Goal: Transaction & Acquisition: Purchase product/service

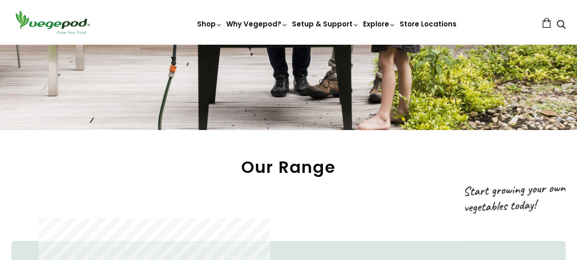
scroll to position [319, 0]
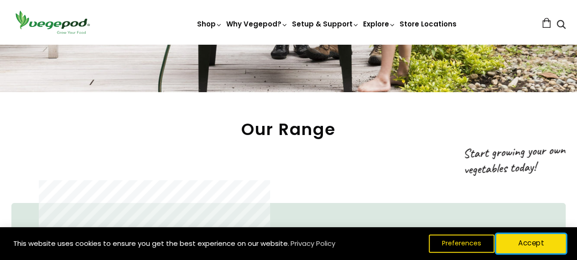
drag, startPoint x: 508, startPoint y: 237, endPoint x: 513, endPoint y: 235, distance: 5.1
click at [509, 237] on button "Accept" at bounding box center [531, 243] width 70 height 19
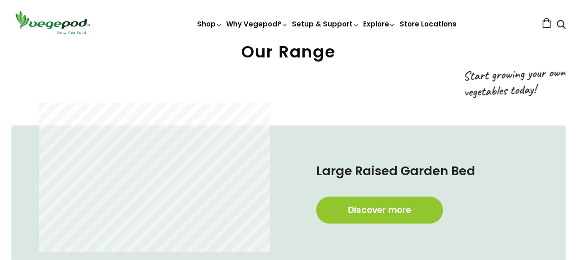
scroll to position [456, 0]
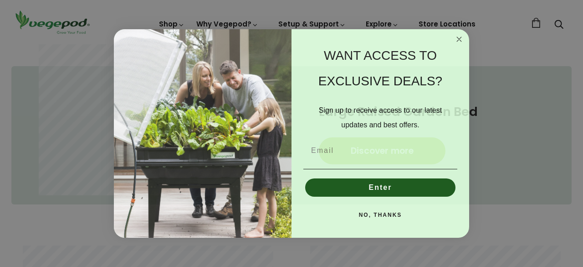
click at [460, 39] on circle "Close dialog" at bounding box center [459, 39] width 10 height 10
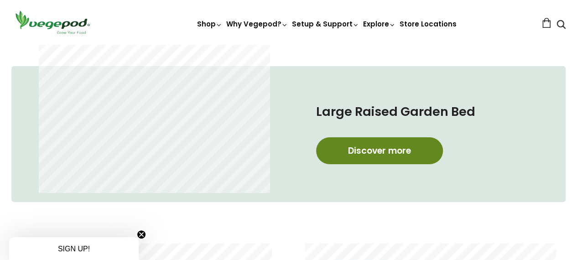
click at [357, 154] on link "Discover more" at bounding box center [379, 150] width 127 height 27
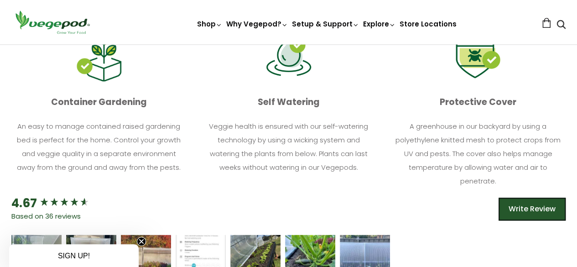
scroll to position [228, 0]
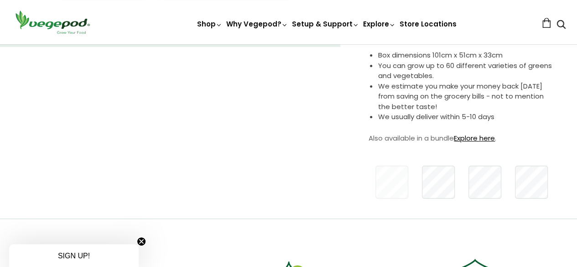
click at [480, 137] on link "Explore here" at bounding box center [474, 138] width 41 height 10
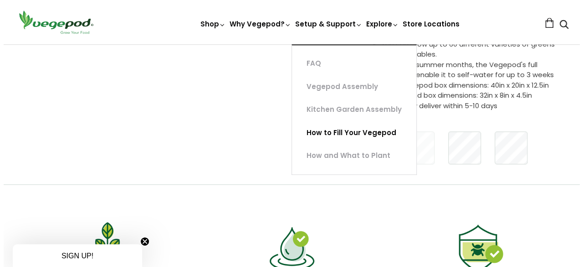
scroll to position [91, 0]
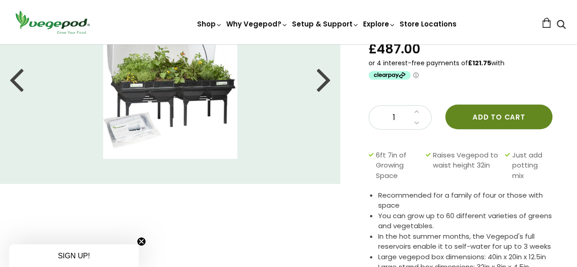
click at [483, 118] on button "Add to cart" at bounding box center [498, 116] width 107 height 25
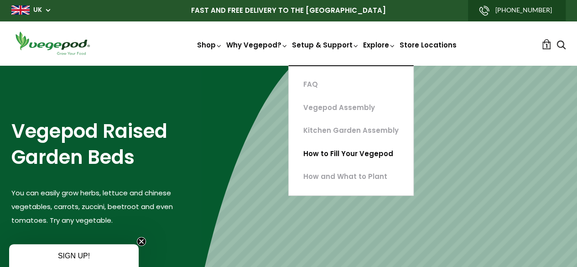
click at [335, 155] on link "How to Fill Your Vegepod" at bounding box center [351, 153] width 124 height 23
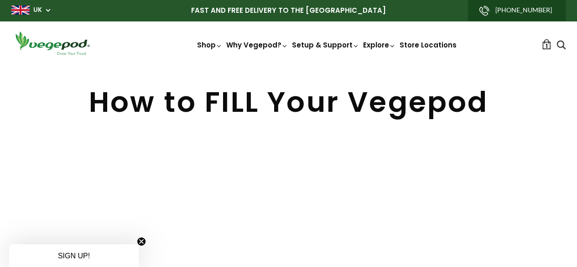
click at [541, 46] on link "1" at bounding box center [546, 44] width 10 height 10
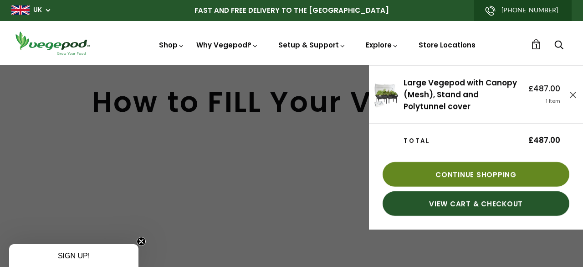
click at [466, 180] on link "Continue Shopping" at bounding box center [476, 174] width 187 height 25
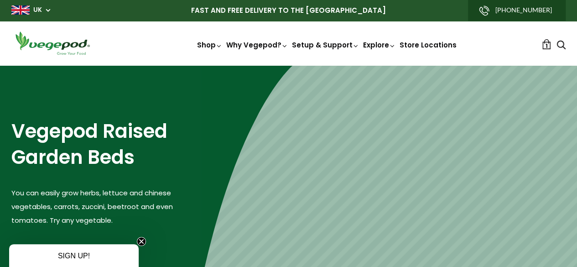
click at [545, 46] on span "1" at bounding box center [546, 45] width 2 height 9
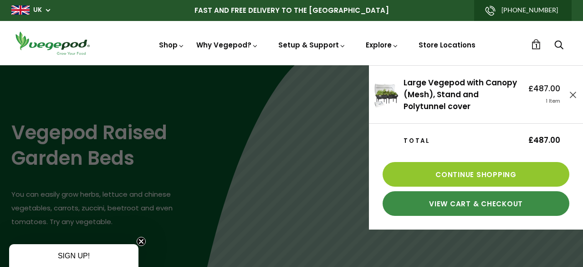
click at [482, 206] on link "View Cart & Checkout" at bounding box center [476, 203] width 187 height 25
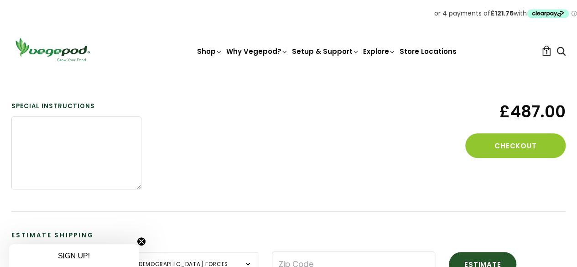
scroll to position [210, 0]
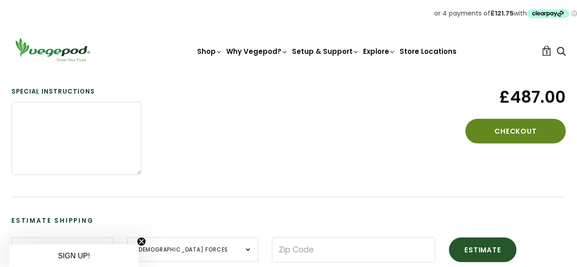
click at [496, 133] on button "Checkout" at bounding box center [515, 131] width 100 height 25
